Goal: Task Accomplishment & Management: Use online tool/utility

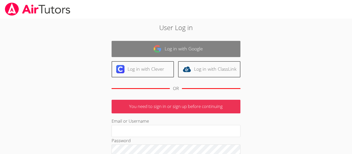
click at [165, 55] on link "Log in with Google" at bounding box center [175, 49] width 129 height 16
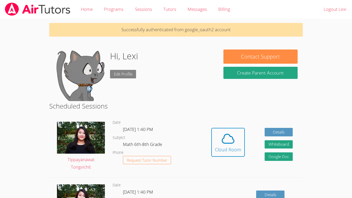
click at [123, 74] on link "Edit Profile" at bounding box center [123, 74] width 26 height 8
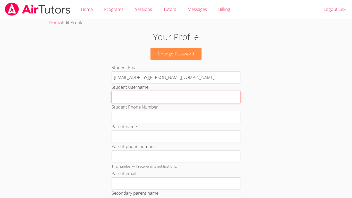
click at [145, 97] on input "Student Username" at bounding box center [175, 97] width 129 height 12
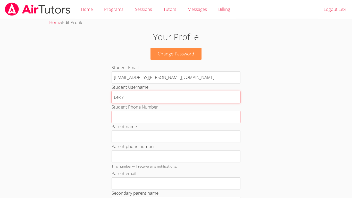
type input "Lexi?"
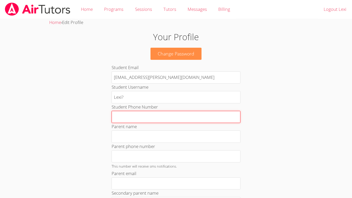
click at [135, 114] on input "Student Phone Number" at bounding box center [175, 117] width 129 height 12
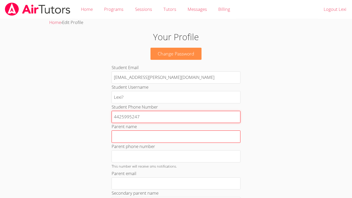
type input "4425995247"
click at [128, 137] on input "Parent name" at bounding box center [175, 136] width 129 height 12
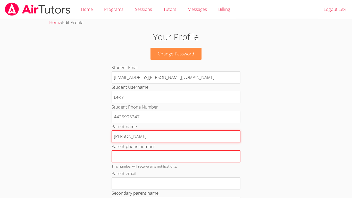
type input "Jamie"
click at [127, 154] on input "Parent phone number" at bounding box center [175, 156] width 129 height 12
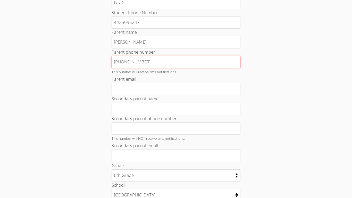
scroll to position [94, 0]
type input "760 333 2832"
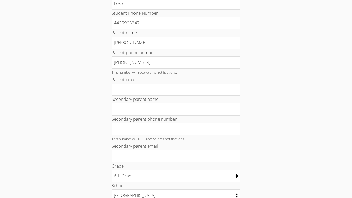
click at [175, 99] on div "Secondary parent name" at bounding box center [175, 106] width 129 height 20
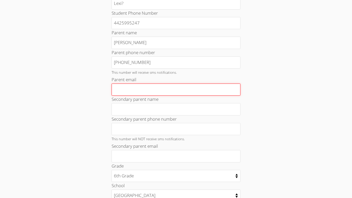
click at [162, 90] on input "Parent email" at bounding box center [175, 89] width 129 height 12
click at [126, 88] on input "jamiehotmail.com" at bounding box center [175, 89] width 129 height 12
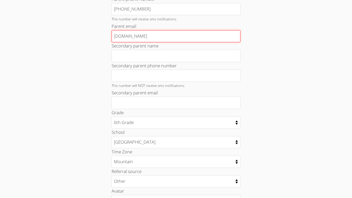
scroll to position [148, 0]
click at [190, 36] on input "jamiehotmail.com" at bounding box center [175, 36] width 129 height 12
type input "j"
type input "arronlockwich@icloud.com"
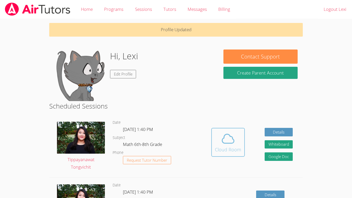
click at [224, 144] on icon at bounding box center [228, 138] width 14 height 14
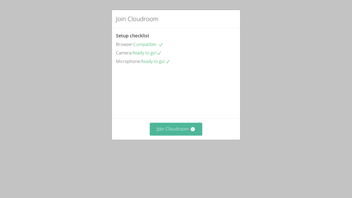
click at [154, 135] on button "Join Cloudroom" at bounding box center [176, 129] width 53 height 13
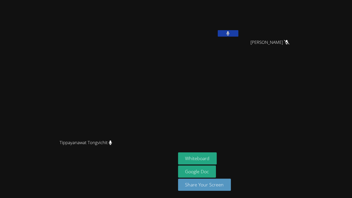
click at [174, 157] on div "Tippayanawat Tongvichit" at bounding box center [88, 147] width 172 height 21
click at [217, 155] on button "Whiteboard" at bounding box center [197, 158] width 39 height 12
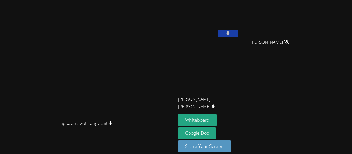
click at [238, 32] on button at bounding box center [228, 33] width 21 height 6
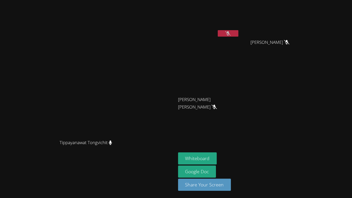
click at [239, 33] on video at bounding box center [208, 19] width 61 height 34
click at [238, 34] on button at bounding box center [228, 33] width 21 height 6
click at [230, 31] on icon at bounding box center [227, 33] width 5 height 4
click at [238, 33] on button at bounding box center [228, 33] width 21 height 6
click at [230, 33] on icon at bounding box center [227, 33] width 5 height 4
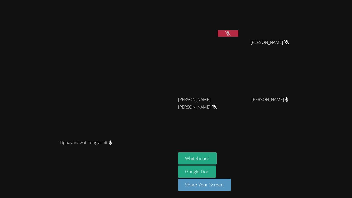
click at [230, 33] on icon at bounding box center [227, 33] width 5 height 4
click at [238, 33] on button at bounding box center [228, 33] width 21 height 6
click at [230, 33] on icon at bounding box center [227, 33] width 5 height 4
click at [238, 33] on button at bounding box center [228, 33] width 21 height 6
click at [217, 161] on button "Whiteboard" at bounding box center [197, 158] width 39 height 12
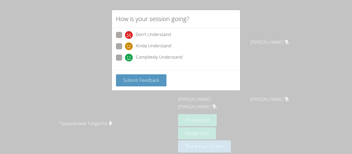
click at [157, 56] on span "Completely Understand" at bounding box center [159, 58] width 47 height 8
click at [129, 56] on input "Completely Understand" at bounding box center [127, 57] width 4 height 4
radio input "true"
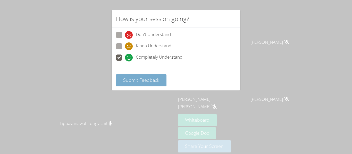
click at [153, 81] on span "Submit Feedback" at bounding box center [141, 80] width 36 height 6
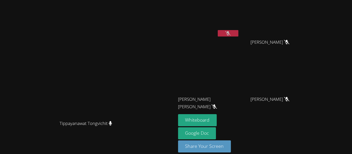
click at [123, 84] on video at bounding box center [87, 69] width 77 height 97
click at [239, 35] on video at bounding box center [208, 19] width 61 height 34
click at [238, 33] on button at bounding box center [228, 33] width 21 height 6
